Goal: Find contact information: Find contact information

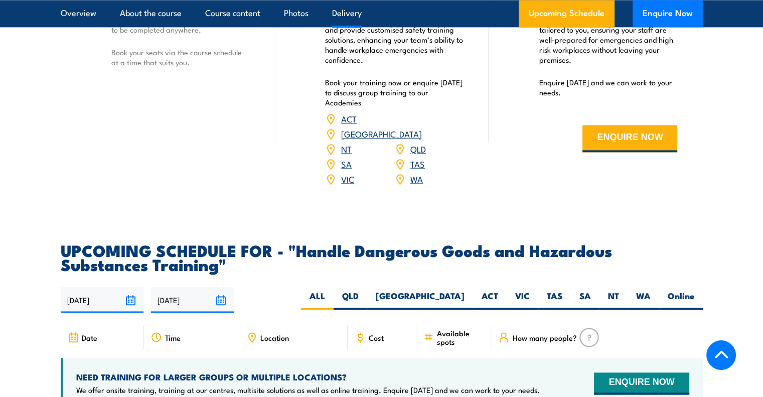
scroll to position [1305, 0]
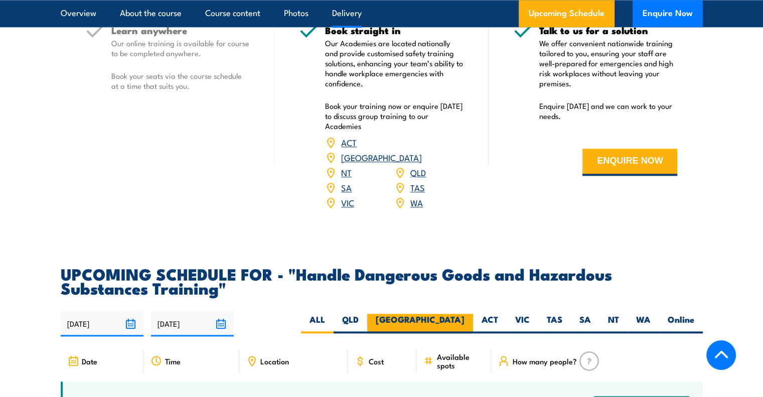
click at [450, 328] on label "[GEOGRAPHIC_DATA]" at bounding box center [420, 324] width 106 height 20
click at [465, 320] on input "[GEOGRAPHIC_DATA]" at bounding box center [468, 317] width 7 height 7
radio input "true"
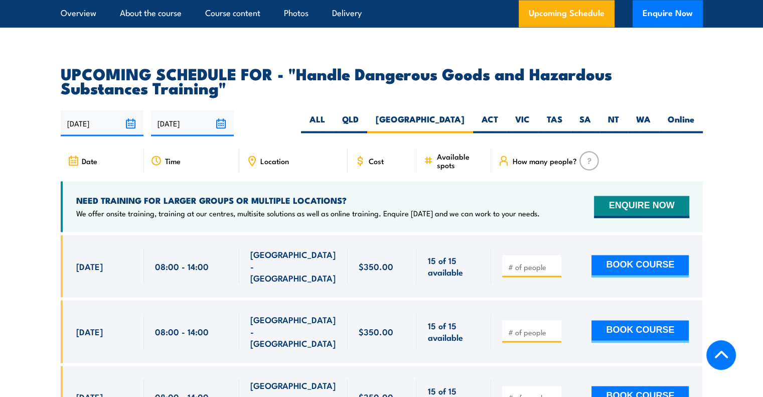
scroll to position [1505, 0]
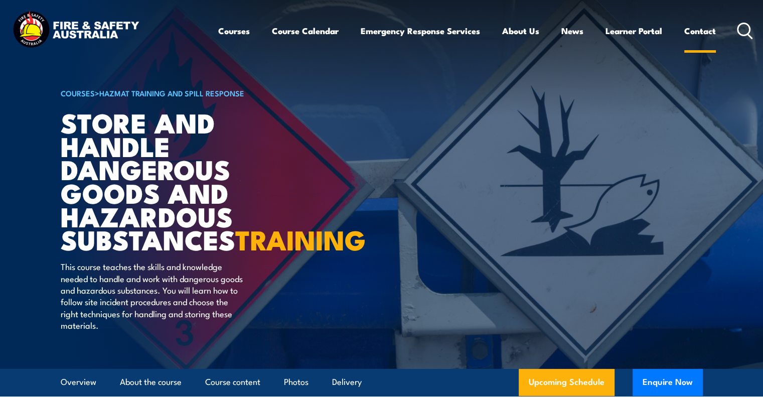
click at [705, 33] on link "Contact" at bounding box center [700, 31] width 32 height 27
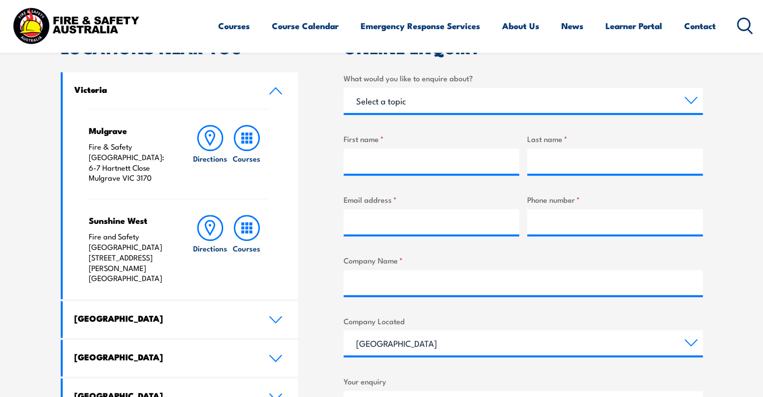
scroll to position [401, 0]
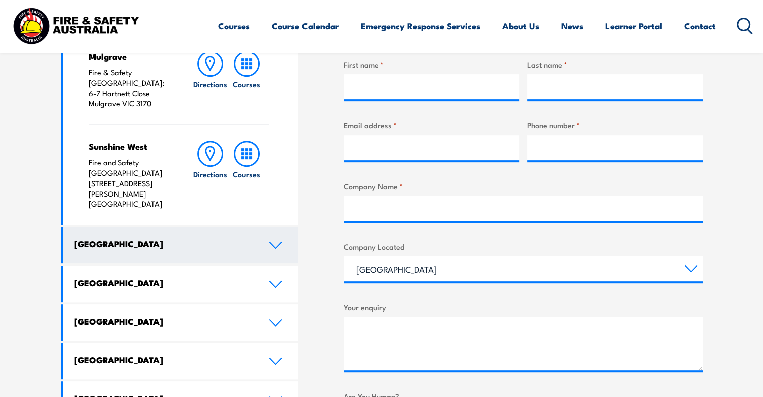
click at [156, 238] on h4 "[GEOGRAPHIC_DATA]" at bounding box center [164, 243] width 180 height 11
